Goal: Task Accomplishment & Management: Use online tool/utility

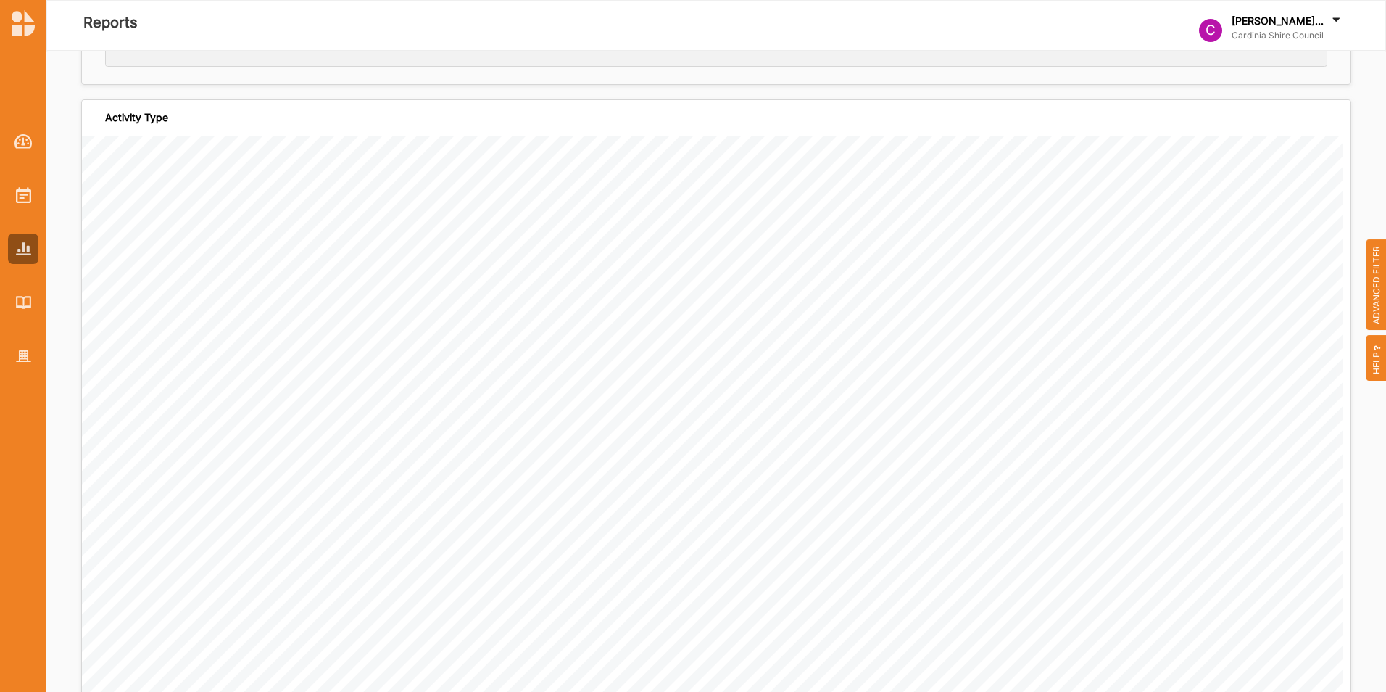
scroll to position [290, 0]
click at [19, 22] on img at bounding box center [23, 23] width 23 height 26
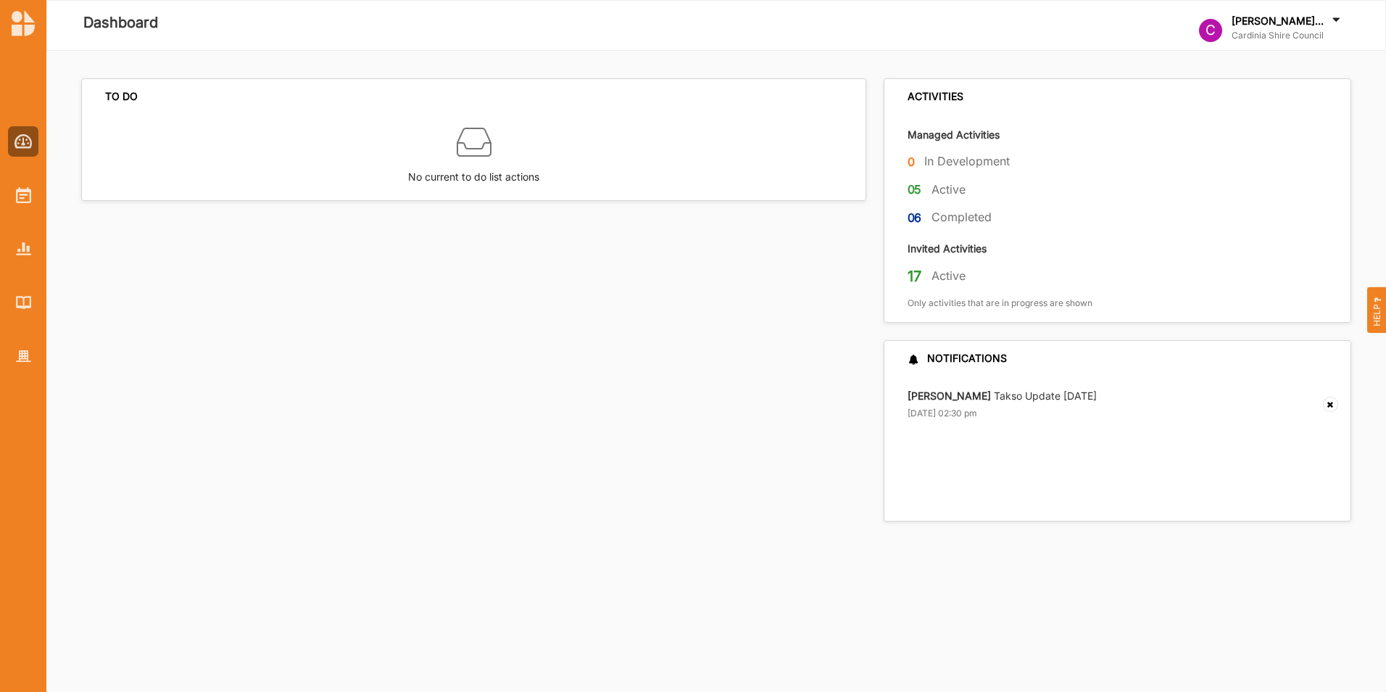
click at [1221, 31] on div "C" at bounding box center [1210, 30] width 23 height 23
click at [1220, 31] on div "C" at bounding box center [1210, 30] width 23 height 23
click at [1234, 33] on div "C [PERSON_NAME]... Cardinia Shire Council" at bounding box center [1271, 30] width 144 height 33
click at [1269, 78] on div "C Cardinia Shire ... User Profile Help Log Out" at bounding box center [1265, 121] width 132 height 128
click at [22, 209] on div at bounding box center [23, 195] width 30 height 30
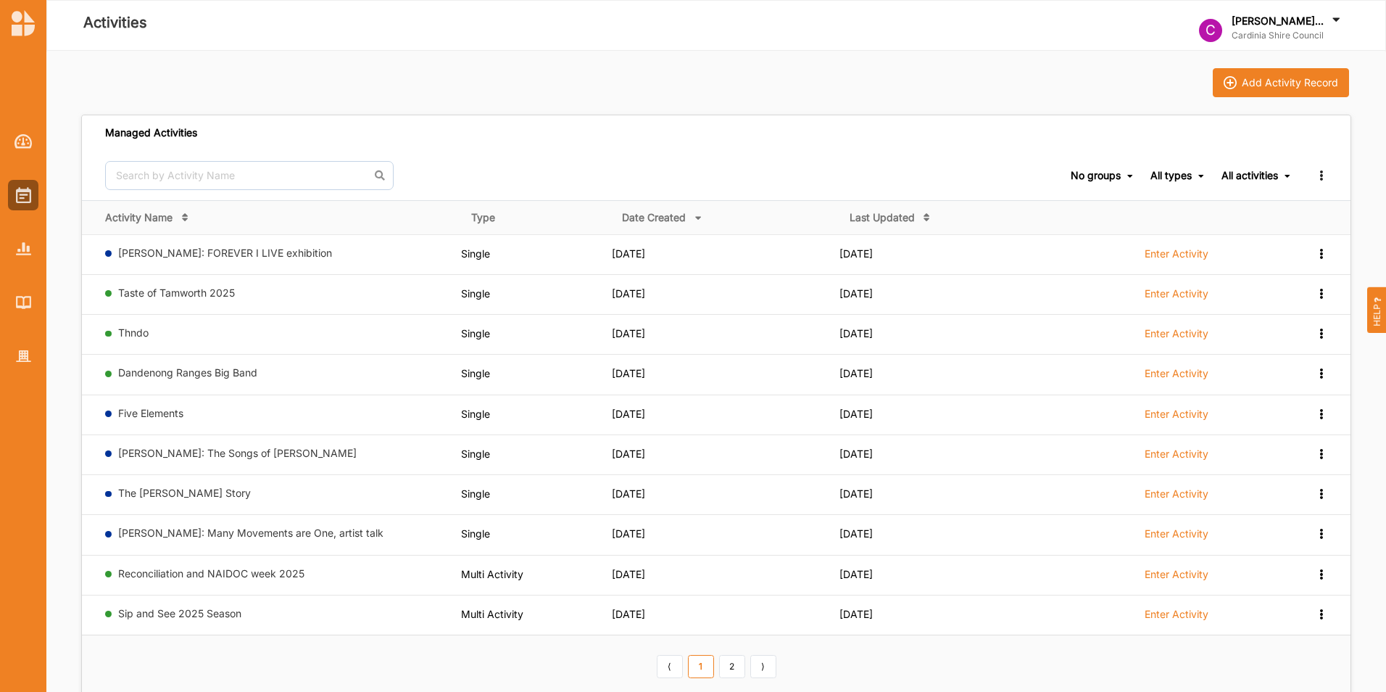
click at [1333, 20] on icon at bounding box center [1336, 22] width 14 height 16
click at [569, 37] on div "Activities" at bounding box center [461, 25] width 808 height 29
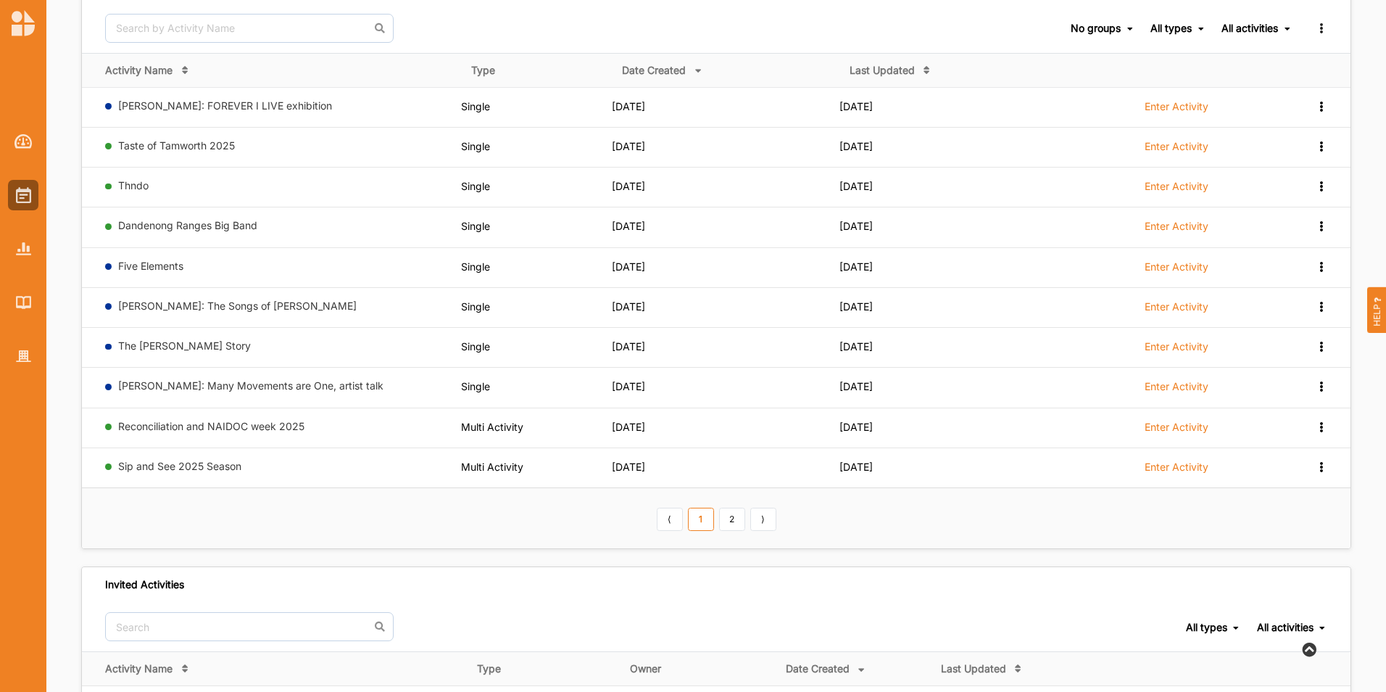
scroll to position [124, 0]
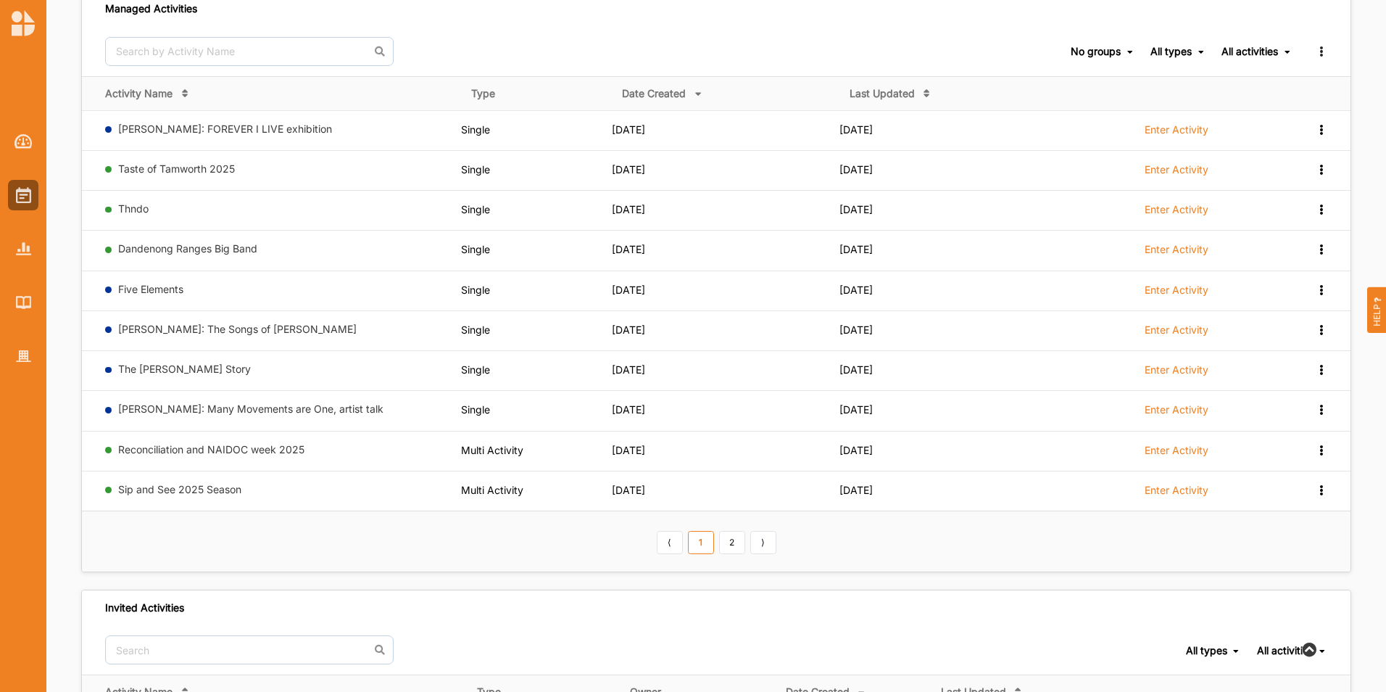
click at [162, 170] on link "Taste of Tamworth 2025" at bounding box center [176, 168] width 117 height 12
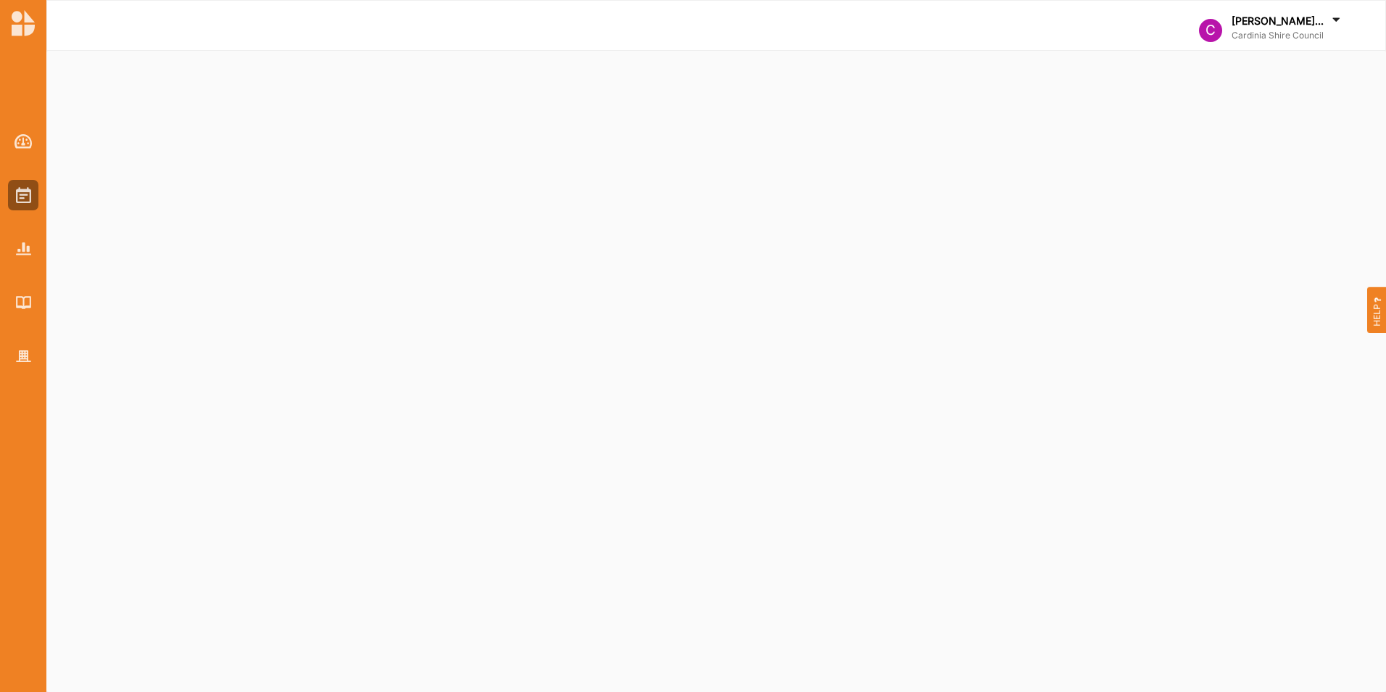
select select "2"
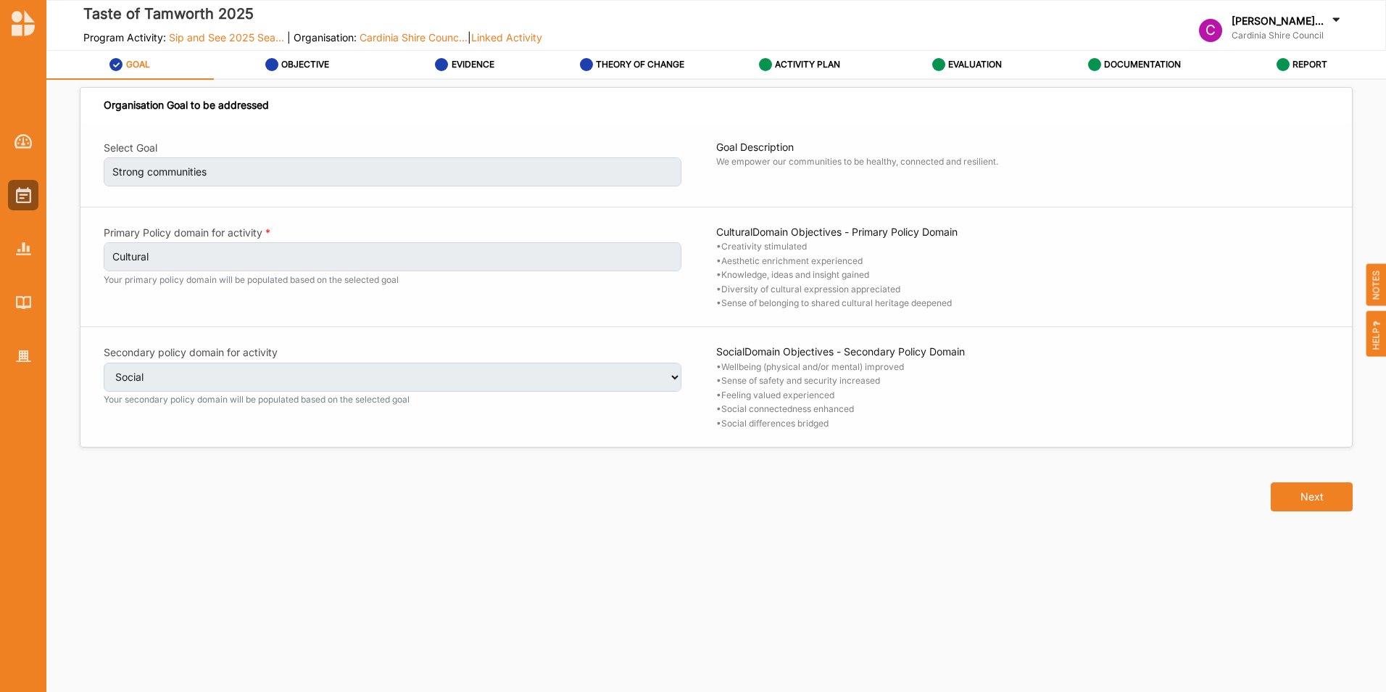
click at [1303, 499] on button "Next" at bounding box center [1312, 496] width 82 height 29
select select "2"
select select "9"
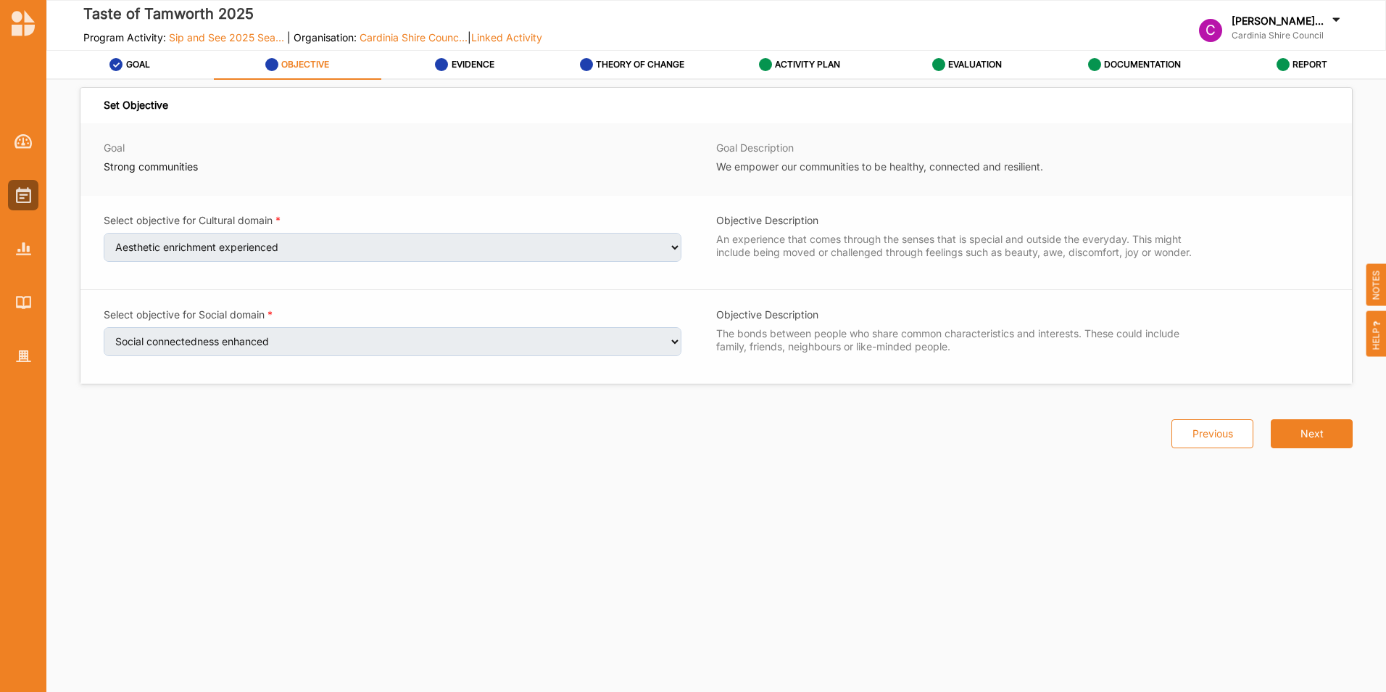
click at [1317, 431] on button "Next" at bounding box center [1312, 433] width 82 height 29
